Goal: Obtain resource: Obtain resource

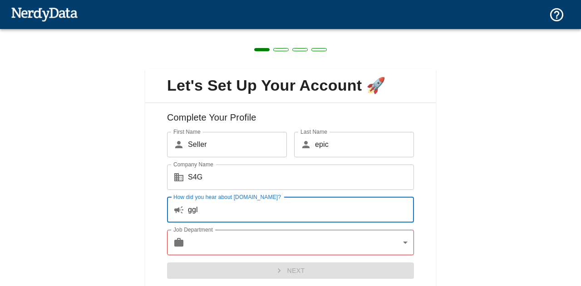
type input "ggl"
click at [233, 256] on div "Next" at bounding box center [287, 268] width 254 height 24
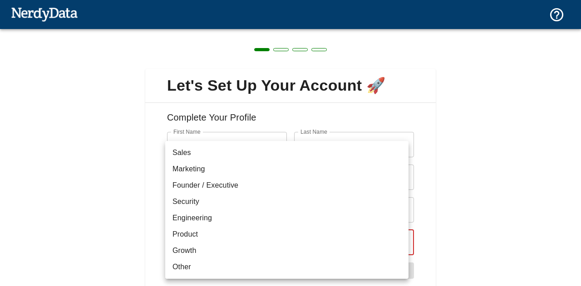
click at [236, 32] on body "Technologies Domains Pricing Products Create a Report Create a list of websites…" at bounding box center [290, 16] width 581 height 32
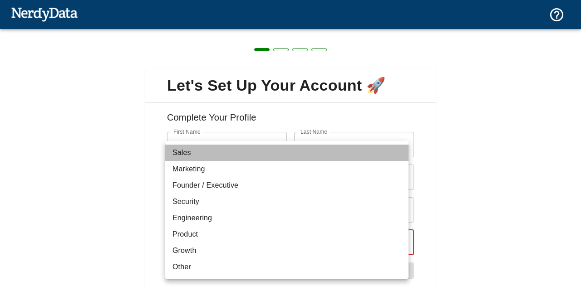
click at [220, 150] on li "Sales" at bounding box center [286, 153] width 243 height 16
type input "sales"
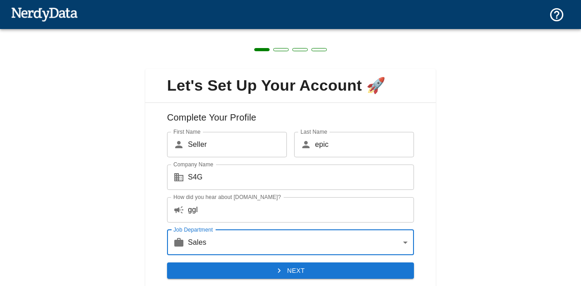
click at [253, 271] on button "Next" at bounding box center [290, 271] width 247 height 17
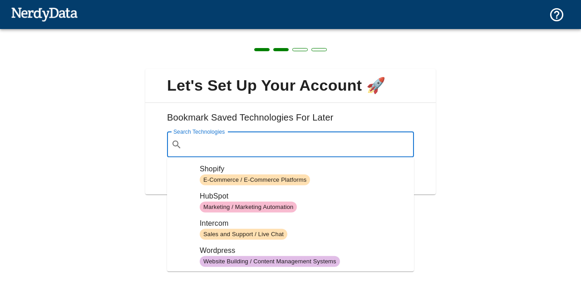
click at [312, 138] on input "Search Technologies" at bounding box center [298, 144] width 224 height 17
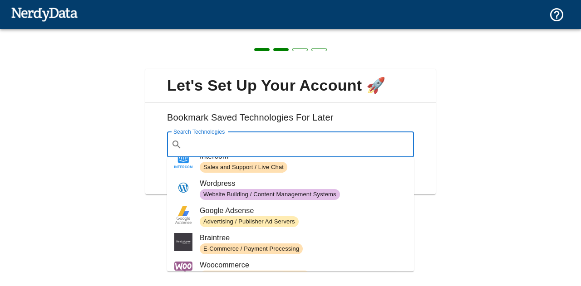
scroll to position [49, 0]
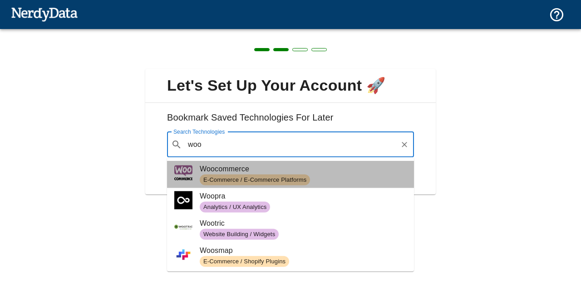
click at [299, 181] on span "E-Commerce / E-Commerce Platforms" at bounding box center [255, 180] width 110 height 9
type input "woo"
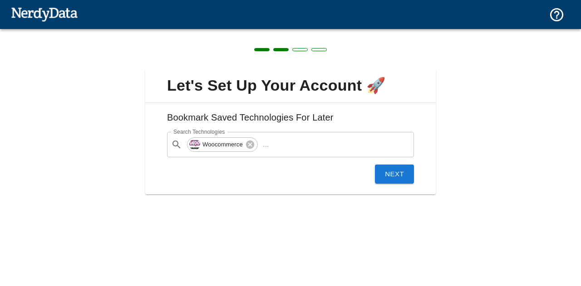
click at [276, 149] on input "Search Technologies" at bounding box center [334, 144] width 123 height 17
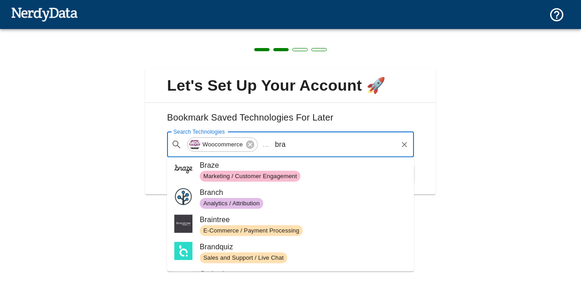
scroll to position [0, 0]
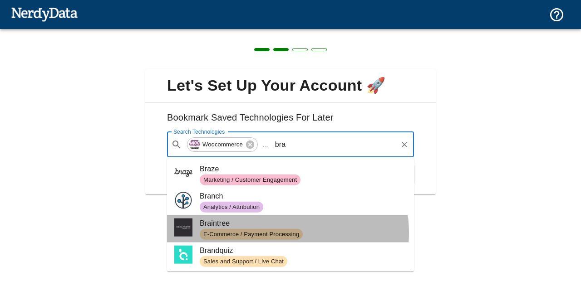
click at [270, 233] on span "E-Commerce / Payment Processing" at bounding box center [251, 234] width 103 height 9
type input "bra"
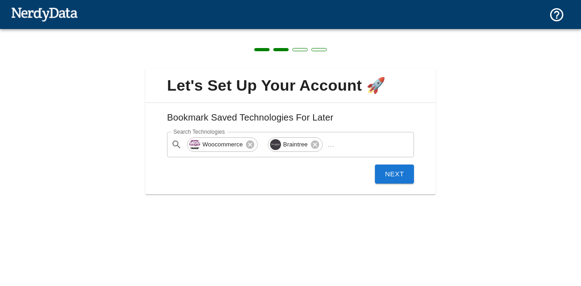
click at [345, 142] on input "Search Technologies" at bounding box center [367, 144] width 59 height 17
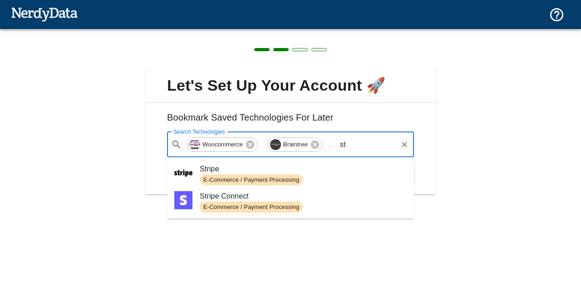
type input "s"
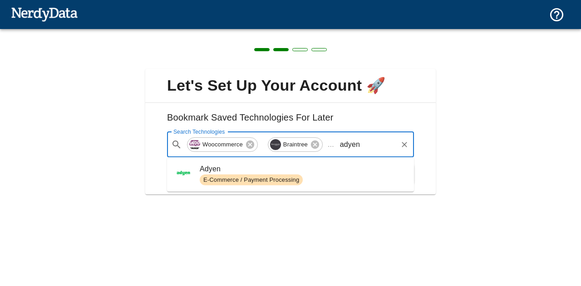
click at [280, 176] on span "E-Commerce / Payment Processing" at bounding box center [251, 180] width 103 height 9
type input "adyen"
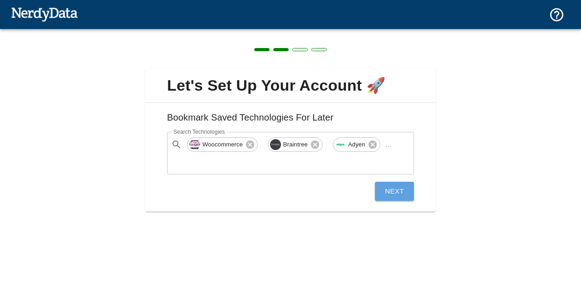
click at [392, 195] on button "Next" at bounding box center [394, 191] width 39 height 19
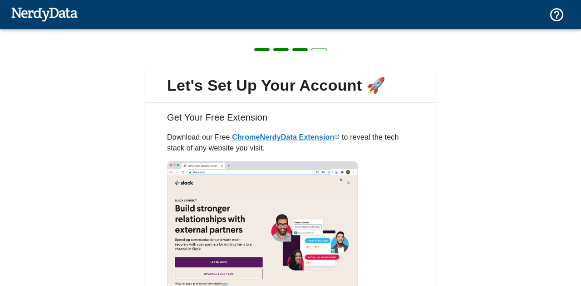
scroll to position [80, 0]
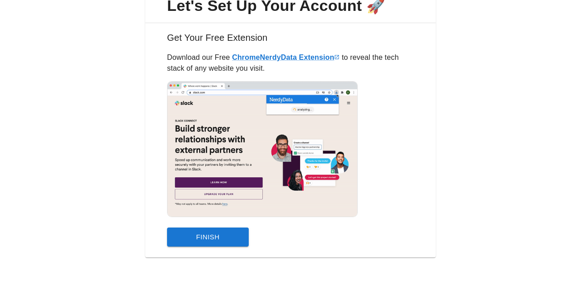
click at [213, 235] on button "Finish" at bounding box center [208, 237] width 82 height 19
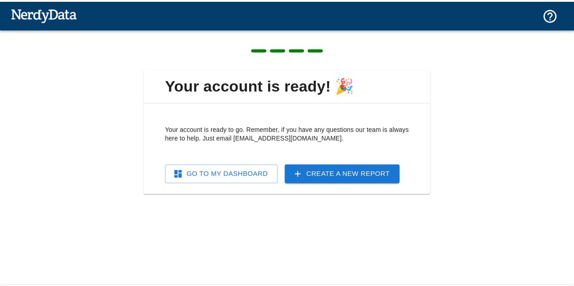
scroll to position [0, 0]
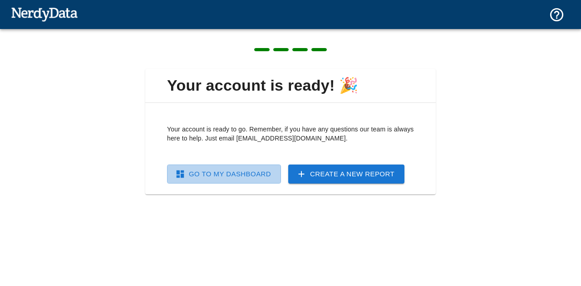
click at [203, 174] on link "Go To My Dashboard" at bounding box center [224, 174] width 114 height 19
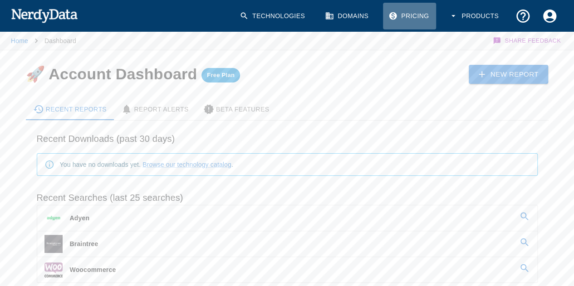
click at [407, 17] on link "Pricing" at bounding box center [409, 16] width 53 height 27
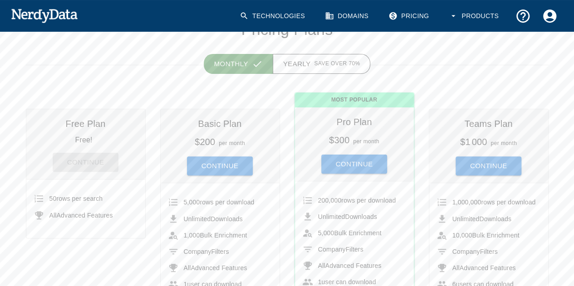
scroll to position [78, 0]
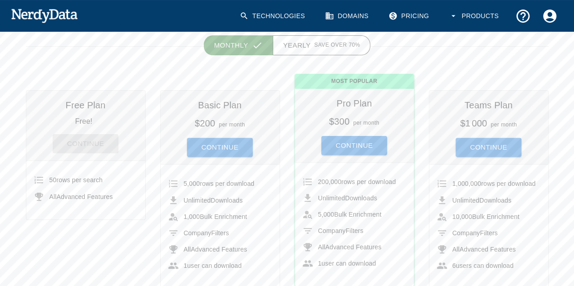
click at [208, 148] on button "Continue" at bounding box center [220, 147] width 66 height 19
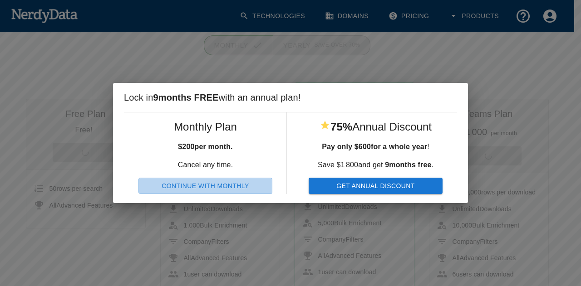
click at [235, 189] on button "Continue With Monthly" at bounding box center [205, 186] width 134 height 17
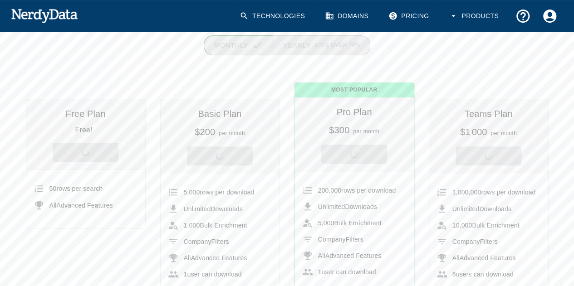
scroll to position [0, 0]
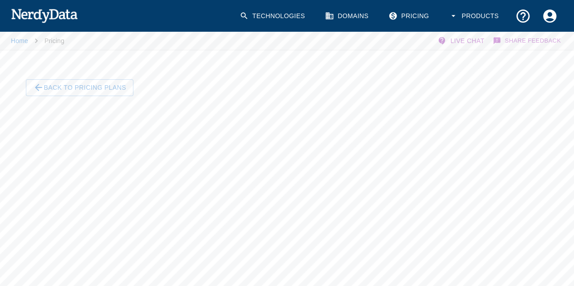
click at [77, 84] on button "Back To Pricing Plans" at bounding box center [80, 87] width 108 height 17
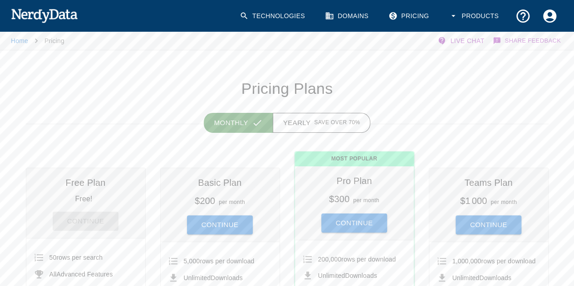
click at [52, 16] on img at bounding box center [44, 15] width 67 height 18
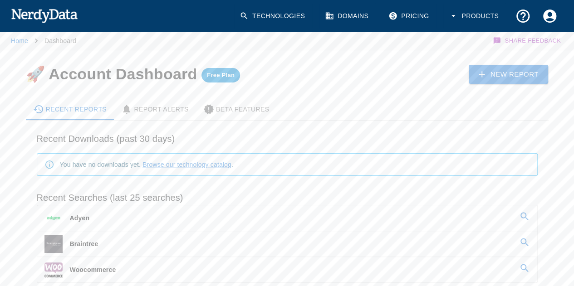
click at [529, 69] on link "New Report" at bounding box center [509, 74] width 80 height 19
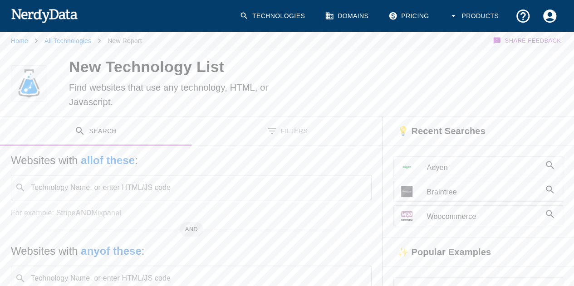
click at [187, 177] on div "​ Technology Name, or enter HTML/JS code" at bounding box center [191, 187] width 361 height 25
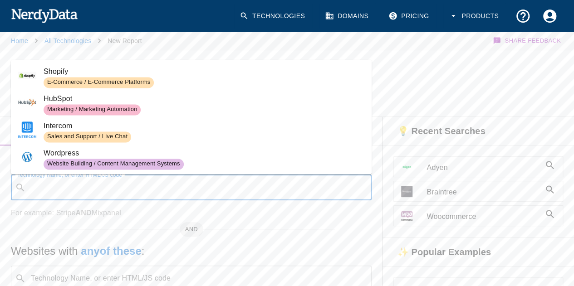
scroll to position [1, 0]
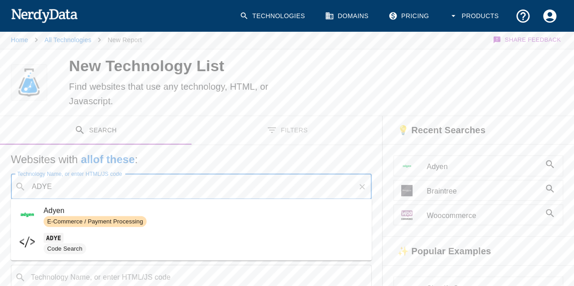
click at [159, 216] on span "E-Commerce / Payment Processing" at bounding box center [204, 221] width 321 height 11
type input "ADYE"
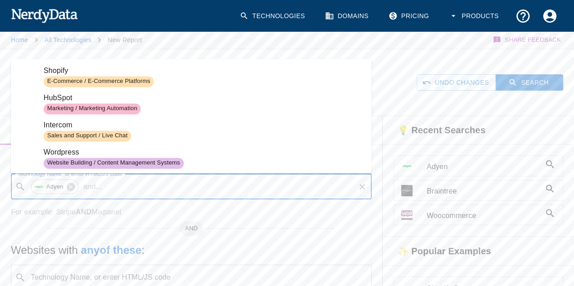
click at [214, 184] on input "Technology Name, or enter HTML/JS code" at bounding box center [230, 186] width 249 height 17
click at [397, 44] on div "Home All Technologies New Report Share Feedback" at bounding box center [287, 40] width 552 height 18
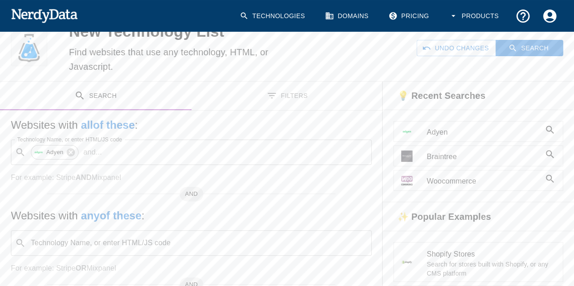
scroll to position [35, 0]
click at [232, 162] on div "​ Adyen and ... Technology Name, or enter HTML/JS code" at bounding box center [191, 152] width 361 height 25
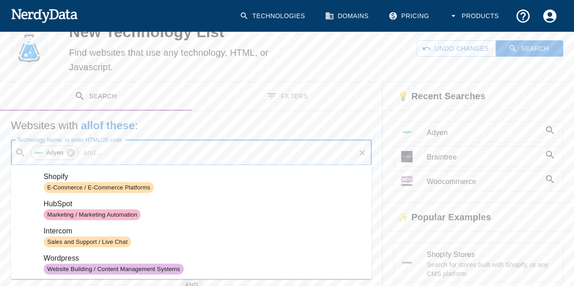
click at [232, 162] on div "​ Adyen and ... Technology Name, or enter HTML/JS code" at bounding box center [191, 152] width 361 height 25
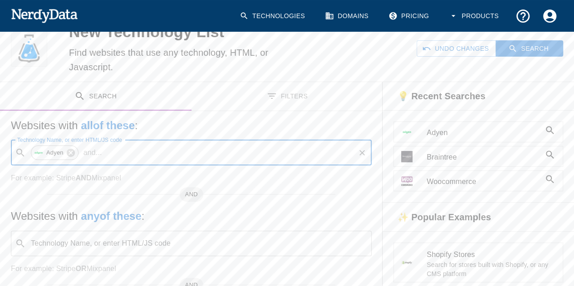
click at [84, 152] on p "and ..." at bounding box center [93, 152] width 26 height 11
click at [90, 147] on p "and ..." at bounding box center [93, 152] width 26 height 11
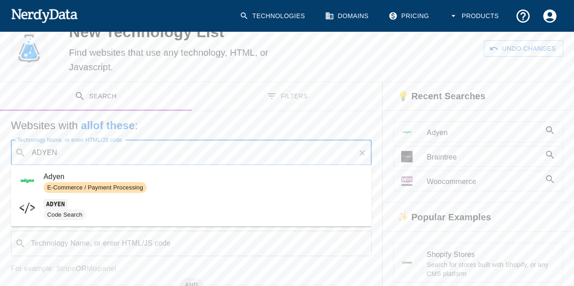
click at [85, 181] on span "Adyen" at bounding box center [204, 177] width 321 height 11
type input "ADYEN"
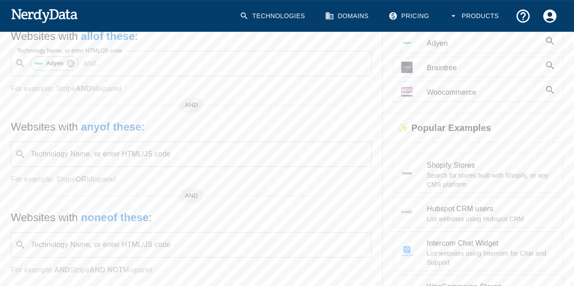
scroll to position [126, 0]
click at [161, 149] on input "Technology Name, or enter HTML/JS code" at bounding box center [198, 152] width 338 height 17
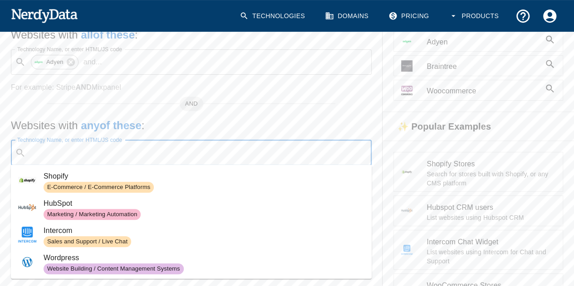
click at [284, 119] on h5 "Websites with any of these :" at bounding box center [191, 125] width 361 height 15
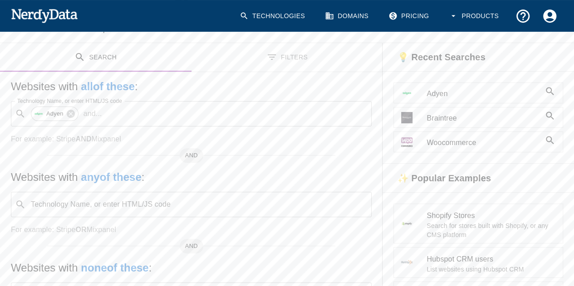
scroll to position [74, 0]
click at [197, 154] on span "AND" at bounding box center [192, 156] width 24 height 9
click at [194, 154] on span "AND" at bounding box center [192, 156] width 24 height 9
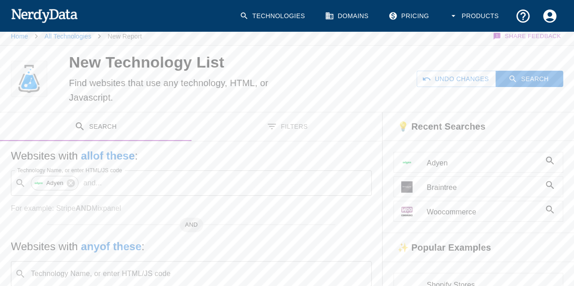
scroll to position [0, 0]
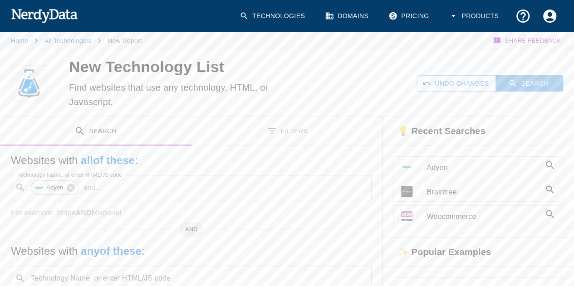
click at [529, 84] on button "Search" at bounding box center [530, 83] width 68 height 17
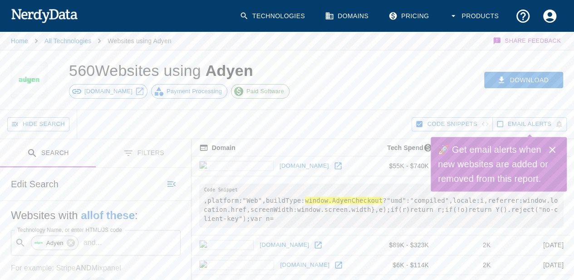
click at [514, 73] on button "Download" at bounding box center [523, 80] width 79 height 17
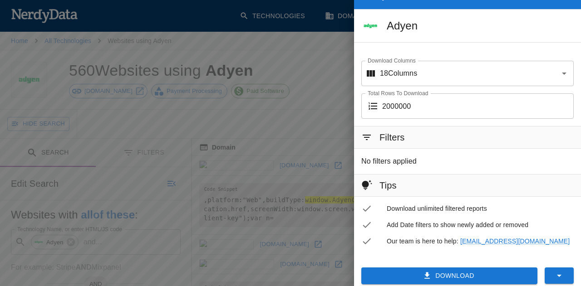
scroll to position [29, 0]
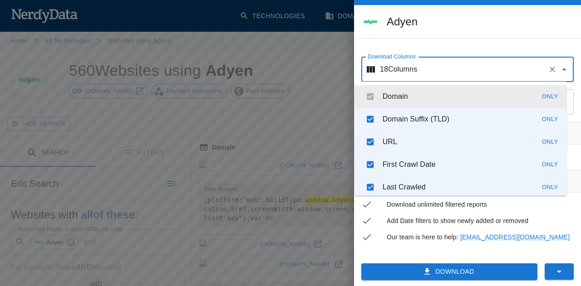
click at [455, 72] on input "Download Columns" at bounding box center [480, 69] width 127 height 17
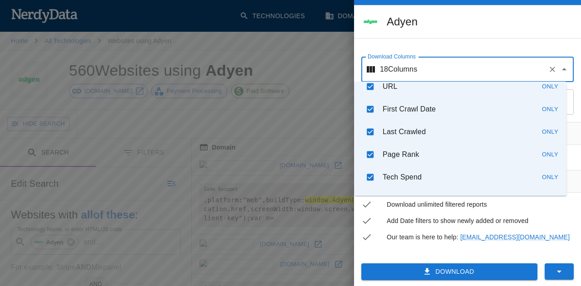
scroll to position [0, 0]
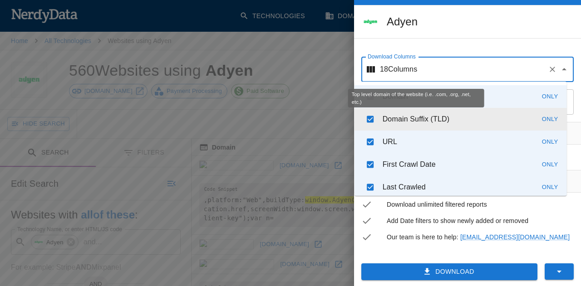
click at [397, 118] on p "Domain Suffix (TLD)" at bounding box center [416, 119] width 67 height 11
checkbox input "false"
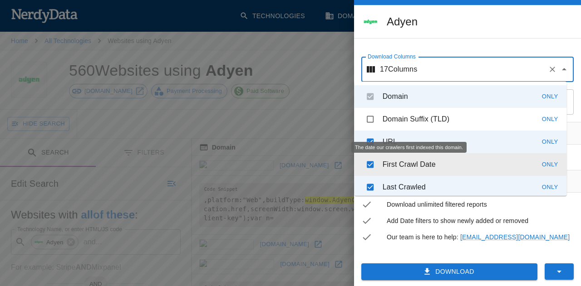
click at [393, 167] on p "First Crawl Date" at bounding box center [409, 164] width 53 height 11
checkbox input "false"
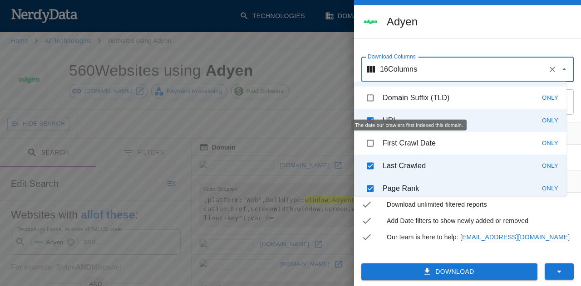
scroll to position [22, 0]
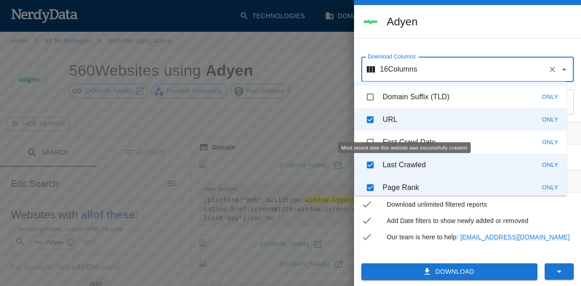
click at [393, 167] on p "Last Crawled" at bounding box center [404, 165] width 43 height 11
checkbox input "false"
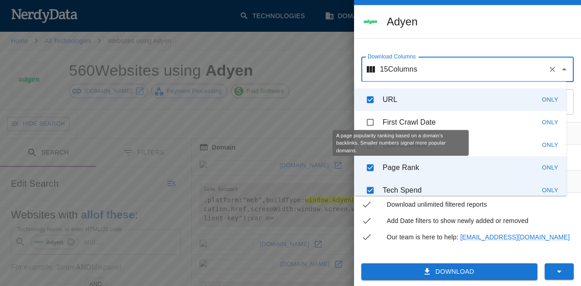
click at [393, 167] on p "Page Rank" at bounding box center [401, 167] width 37 height 11
checkbox input "false"
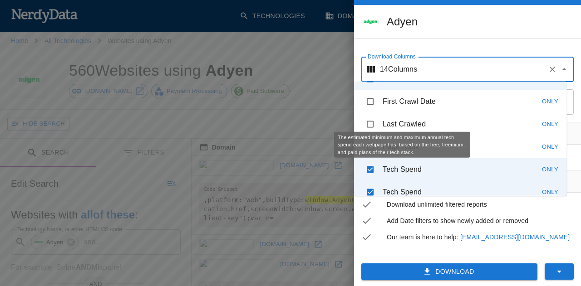
click at [393, 167] on p "Tech Spend" at bounding box center [402, 169] width 39 height 11
checkbox input "false"
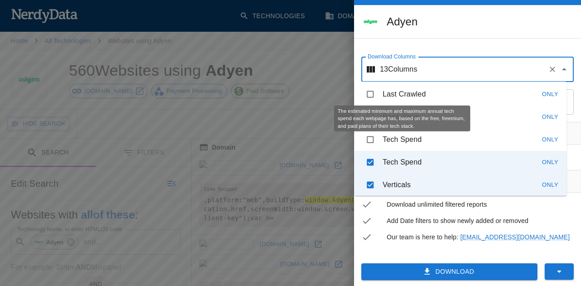
click at [393, 167] on p "Tech Spend" at bounding box center [402, 162] width 39 height 11
checkbox input "false"
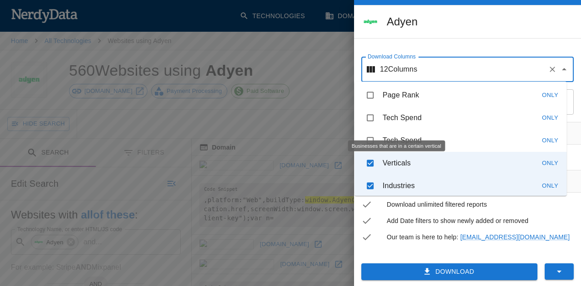
click at [393, 167] on p "Verticals" at bounding box center [397, 163] width 28 height 11
checkbox input "false"
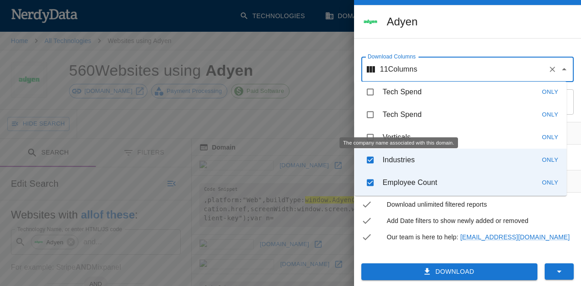
click at [393, 167] on li "Industries Only" at bounding box center [460, 160] width 212 height 23
checkbox input "false"
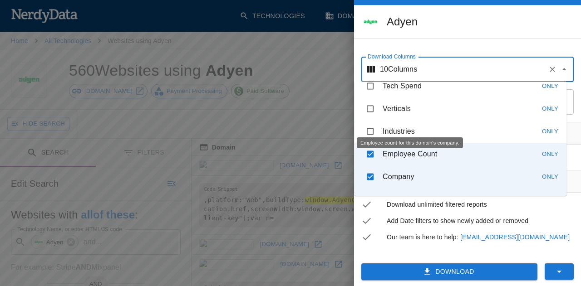
click at [393, 167] on li "Company Only" at bounding box center [460, 177] width 212 height 23
checkbox input "false"
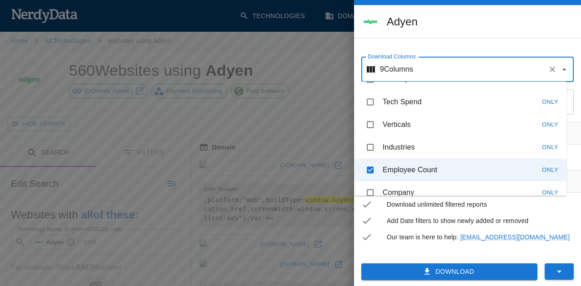
click at [393, 167] on p "Employee Count" at bounding box center [410, 170] width 54 height 11
checkbox input "false"
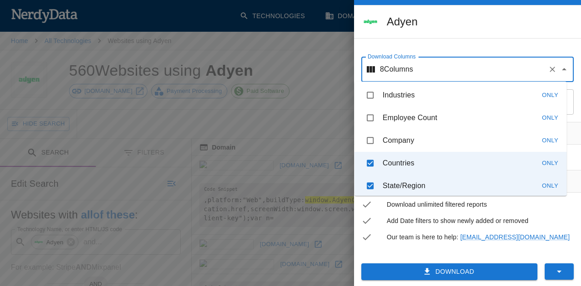
click at [393, 167] on p "Countries" at bounding box center [399, 163] width 32 height 11
checkbox input "false"
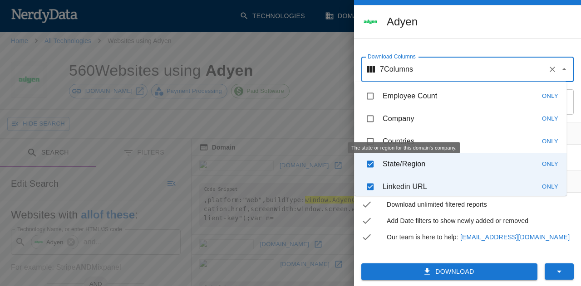
click at [393, 167] on p "State/Region" at bounding box center [404, 164] width 43 height 11
checkbox input "false"
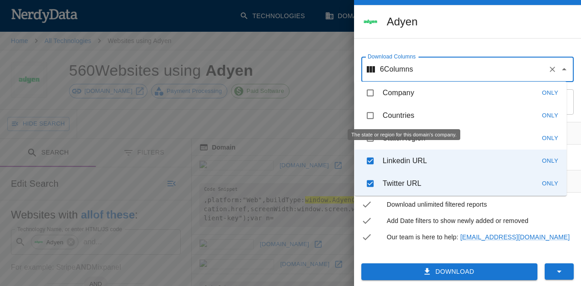
click at [393, 167] on li "Linkedin URL Only" at bounding box center [460, 161] width 212 height 23
checkbox input "false"
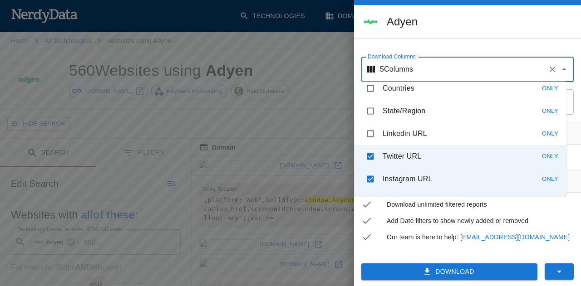
click at [393, 167] on li "Twitter URL Only" at bounding box center [460, 156] width 212 height 23
checkbox input "false"
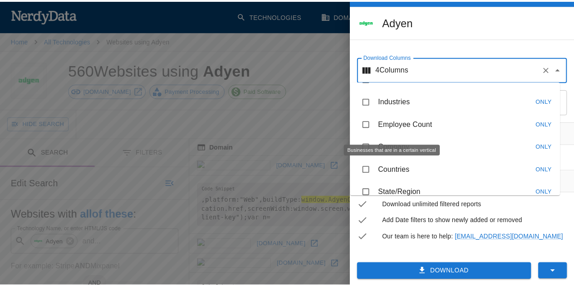
scroll to position [301, 0]
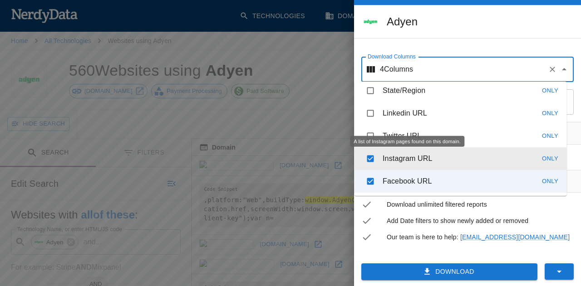
click at [396, 161] on p "Instagram URL" at bounding box center [408, 158] width 50 height 11
checkbox input "false"
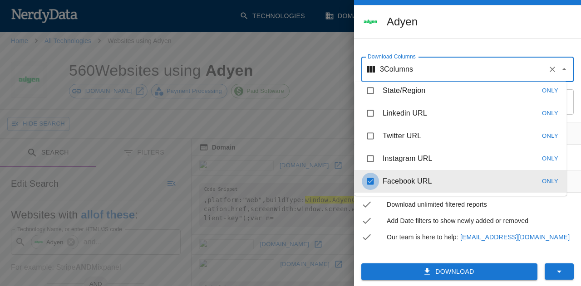
drag, startPoint x: 371, startPoint y: 181, endPoint x: 405, endPoint y: 180, distance: 33.6
click at [370, 182] on input "checkbox" at bounding box center [370, 181] width 17 height 17
checkbox input "false"
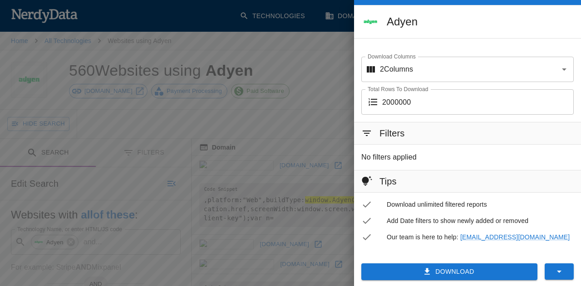
click at [552, 222] on span "Add Date filters to show newly added or removed" at bounding box center [480, 220] width 187 height 9
click at [413, 271] on button "Download" at bounding box center [449, 272] width 176 height 17
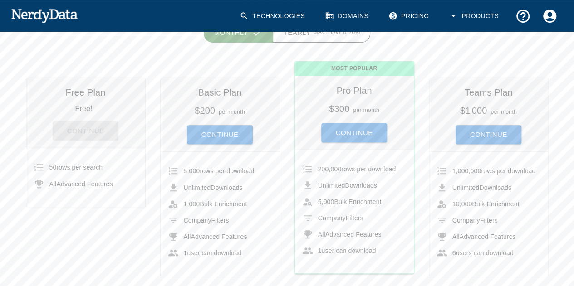
scroll to position [95, 0]
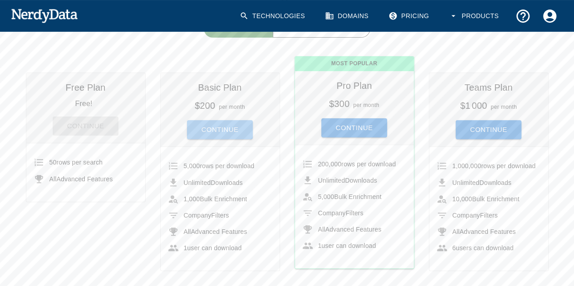
click at [233, 128] on button "Continue" at bounding box center [220, 129] width 66 height 19
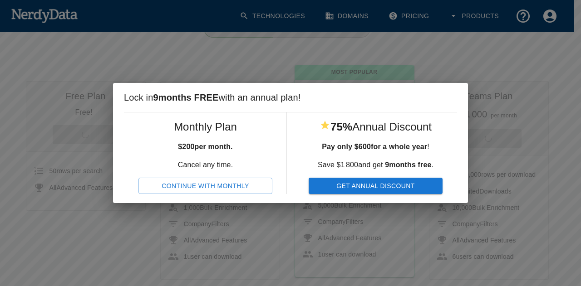
click at [516, 98] on div "Lock [DATE] FREE with an annual plan! Monthly Plan $ 200 per month. Cancel any …" at bounding box center [290, 143] width 581 height 286
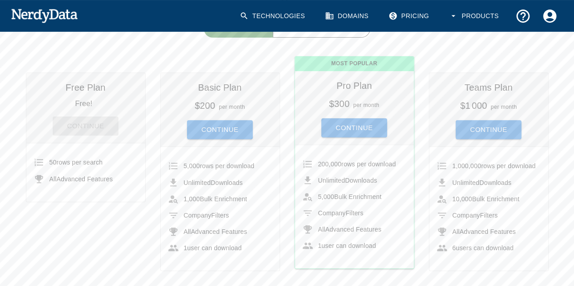
scroll to position [0, 0]
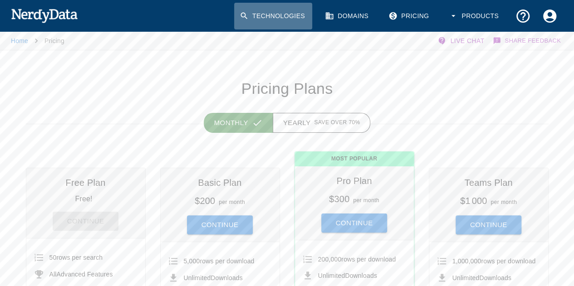
click at [285, 17] on link "Technologies" at bounding box center [273, 16] width 78 height 27
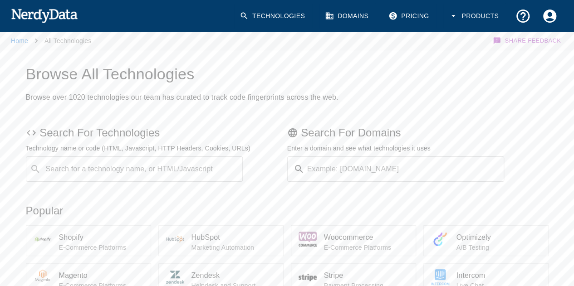
click at [154, 169] on div "Search for a technology name, or HTML/Javascript ​ Search for a technology name…" at bounding box center [134, 169] width 217 height 25
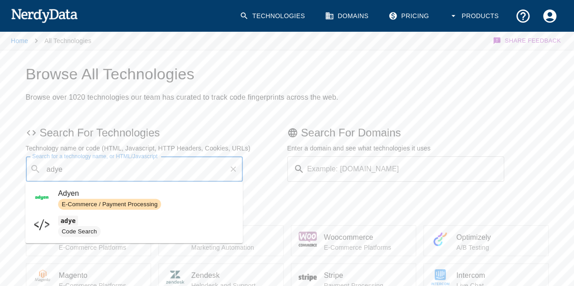
click at [118, 199] on div "E-Commerce / Payment Processing" at bounding box center [109, 204] width 103 height 11
type input "adye"
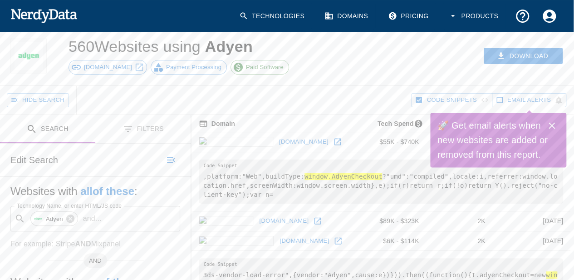
scroll to position [0, 0]
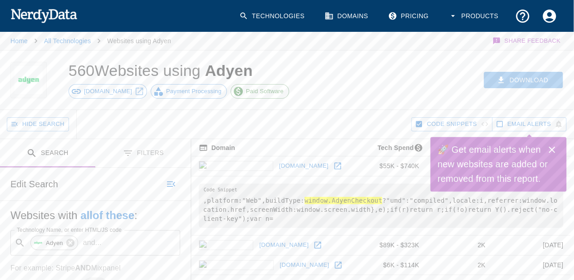
click at [501, 78] on icon "button" at bounding box center [501, 79] width 5 height 6
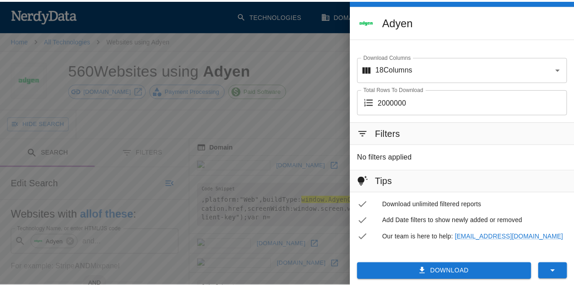
scroll to position [28, 0]
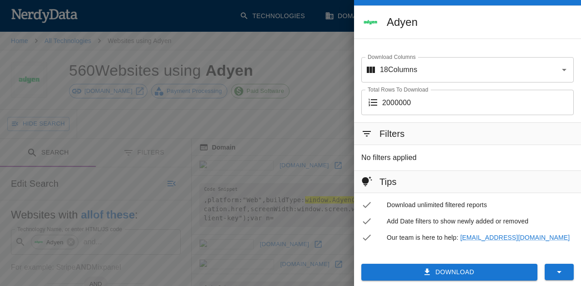
click at [177, 98] on div at bounding box center [290, 143] width 581 height 286
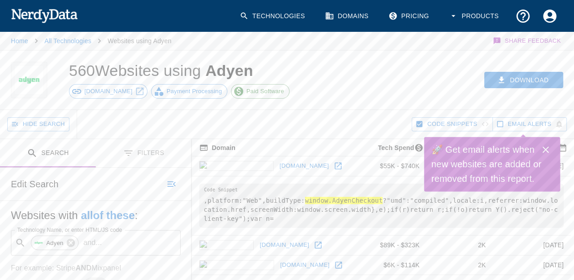
click at [262, 9] on link "Technologies" at bounding box center [273, 16] width 78 height 27
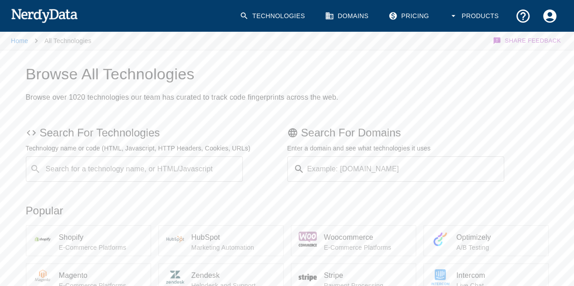
scroll to position [23, 0]
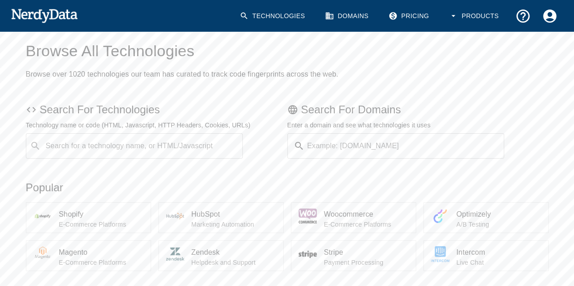
click at [132, 145] on input "Search for a technology name, or HTML/Javascript" at bounding box center [141, 146] width 195 height 17
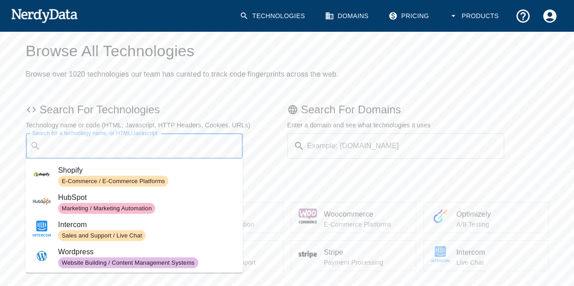
click at [44, 9] on img at bounding box center [44, 15] width 67 height 18
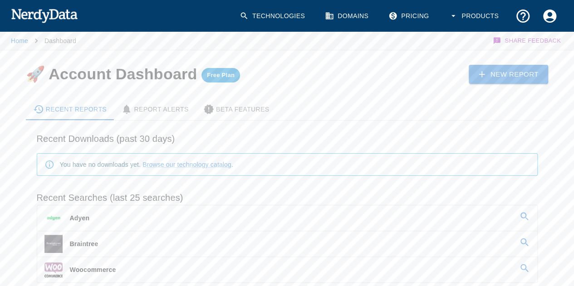
click at [532, 75] on link "New Report" at bounding box center [509, 74] width 80 height 19
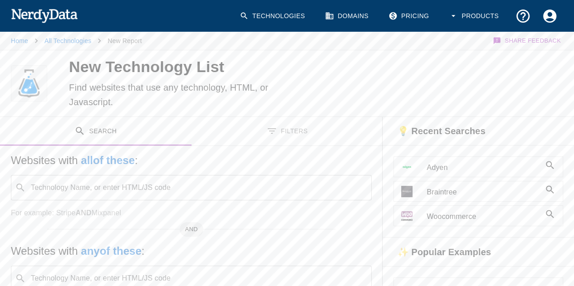
click at [152, 186] on input "Technology Name, or enter HTML/JS code" at bounding box center [198, 187] width 338 height 17
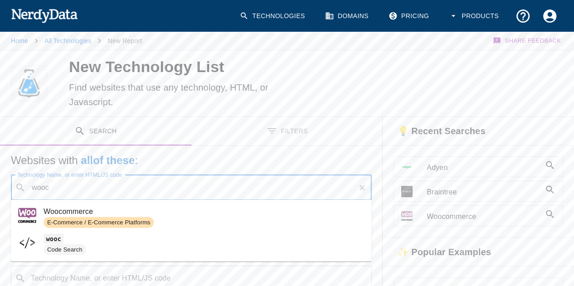
click at [130, 213] on span "Woocommerce" at bounding box center [204, 211] width 321 height 11
type input "wooc"
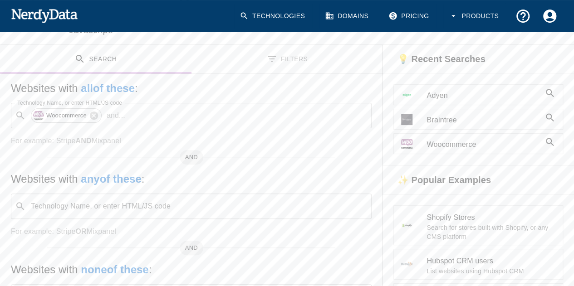
click at [130, 213] on input "Technology Name, or enter HTML/JS code" at bounding box center [198, 206] width 338 height 17
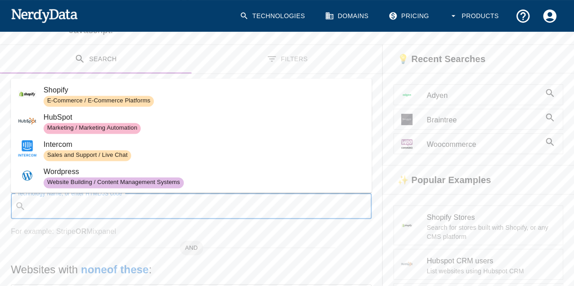
scroll to position [73, 0]
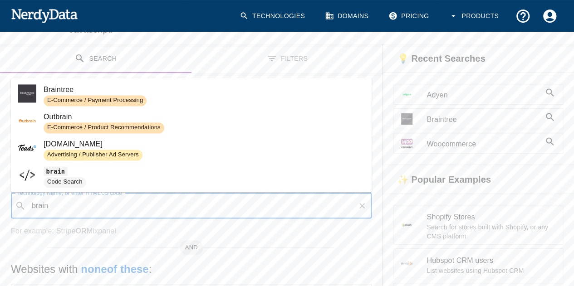
click at [103, 98] on span "E-Commerce / Payment Processing" at bounding box center [95, 101] width 103 height 9
type input "brain"
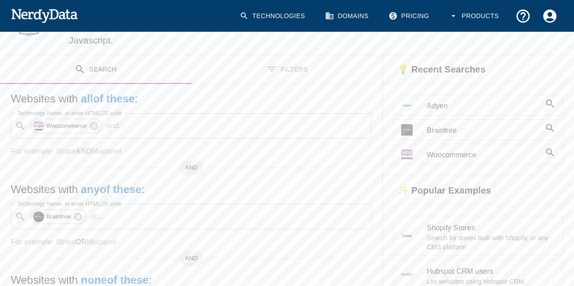
scroll to position [45, 0]
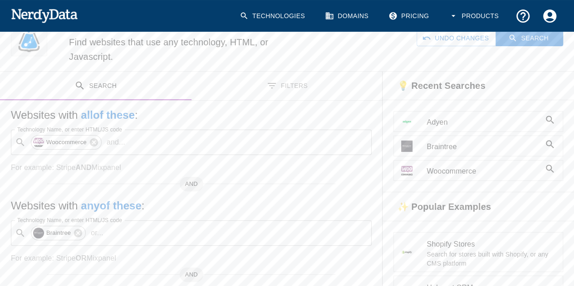
click at [80, 236] on icon at bounding box center [78, 233] width 10 height 10
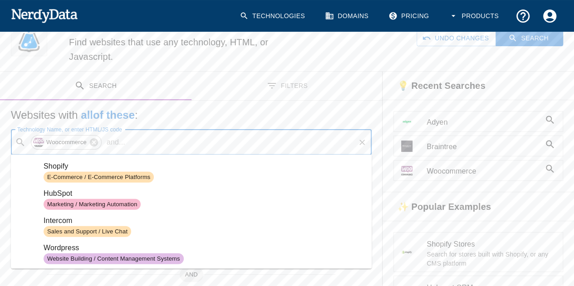
click at [197, 138] on input "Technology Name, or enter HTML/JS code" at bounding box center [242, 142] width 226 height 17
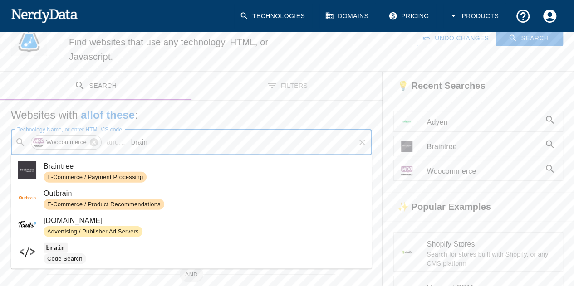
click at [157, 176] on span "E-Commerce / Payment Processing" at bounding box center [204, 177] width 321 height 11
type input "brain"
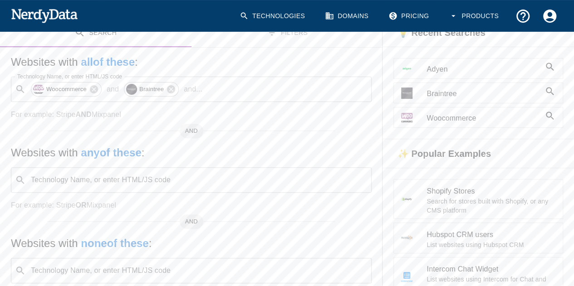
scroll to position [99, 0]
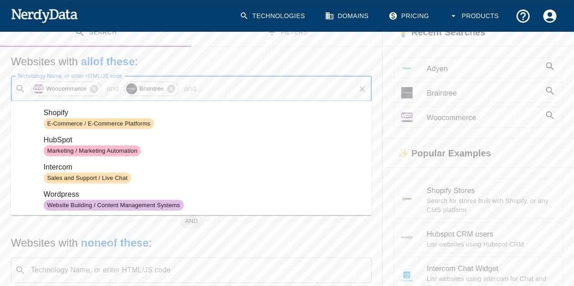
click at [217, 93] on input "Technology Name, or enter HTML/JS code" at bounding box center [280, 88] width 148 height 17
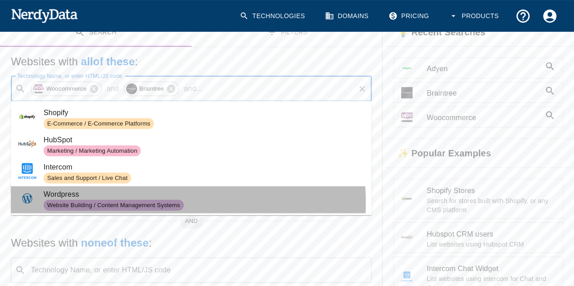
click at [124, 203] on span "Website Building / Content Management Systems" at bounding box center [114, 205] width 140 height 9
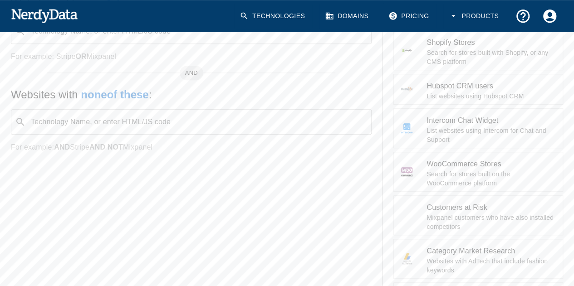
scroll to position [0, 0]
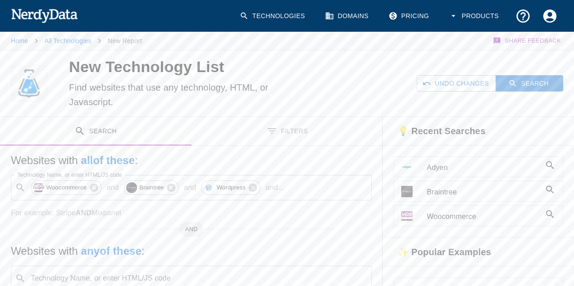
click at [515, 79] on icon "button" at bounding box center [512, 83] width 9 height 9
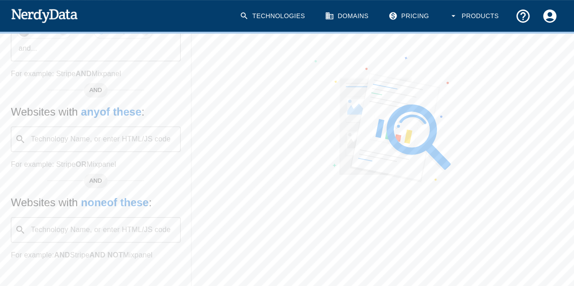
scroll to position [183, 0]
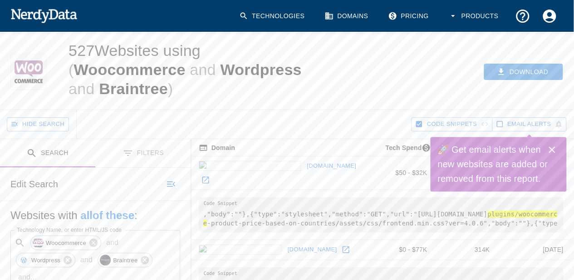
scroll to position [16, 0]
click at [514, 70] on button "Download" at bounding box center [523, 72] width 79 height 17
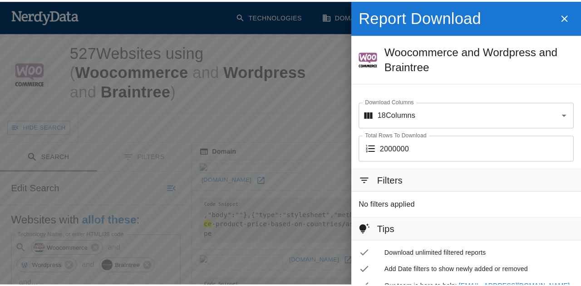
scroll to position [16, 0]
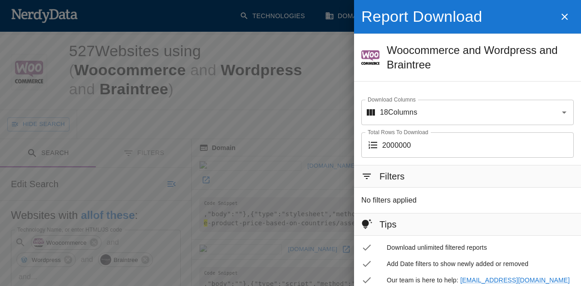
click at [416, 122] on div "18 Columns Download Columns" at bounding box center [467, 112] width 212 height 25
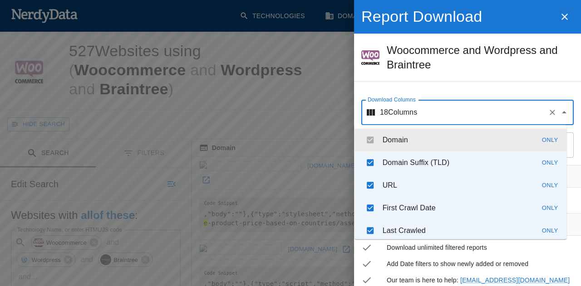
click at [548, 115] on icon "Clear" at bounding box center [552, 112] width 9 height 9
checkbox input "false"
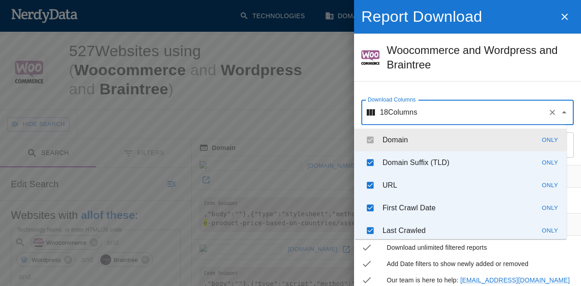
checkbox input "false"
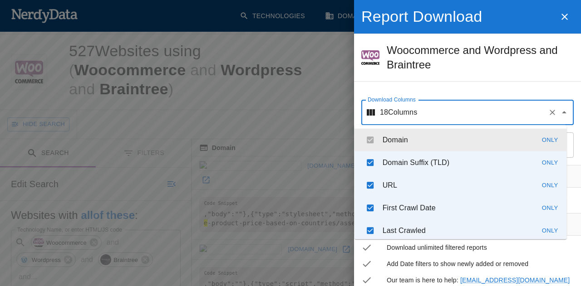
checkbox input "false"
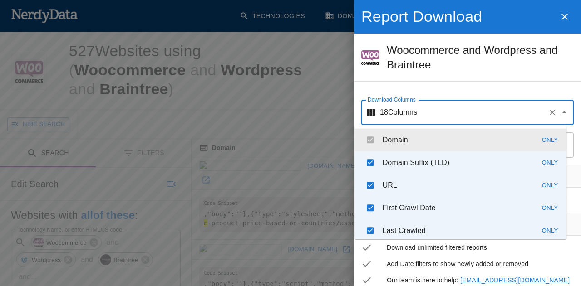
checkbox input "false"
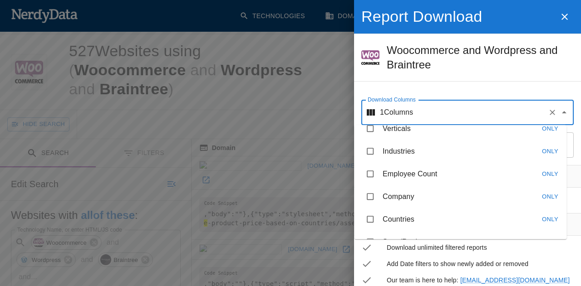
scroll to position [196, 0]
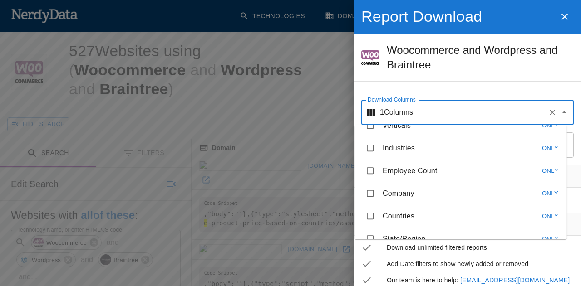
click at [498, 71] on h5 "Woocommerce and Wordpress and Braintree" at bounding box center [480, 57] width 187 height 29
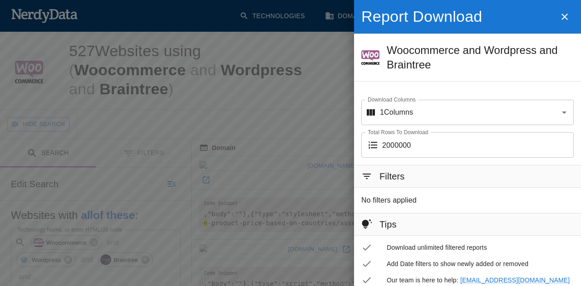
scroll to position [43, 0]
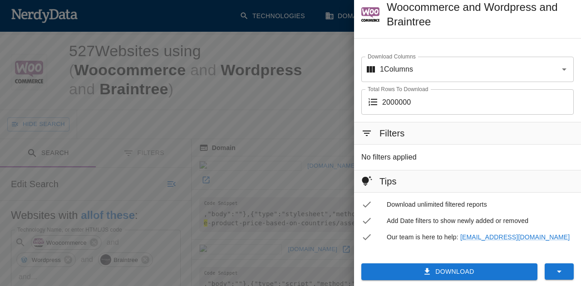
click at [471, 110] on input "2000000" at bounding box center [478, 101] width 192 height 25
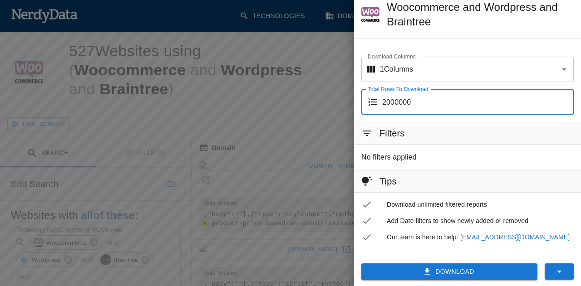
click at [556, 266] on icon "button" at bounding box center [559, 271] width 11 height 11
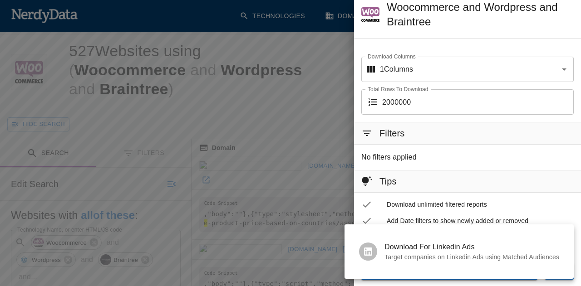
click at [541, 206] on div at bounding box center [290, 143] width 581 height 286
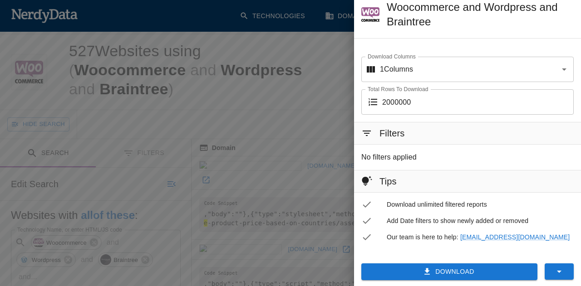
click at [457, 271] on button "Download" at bounding box center [449, 272] width 176 height 17
